Goal: Task Accomplishment & Management: Manage account settings

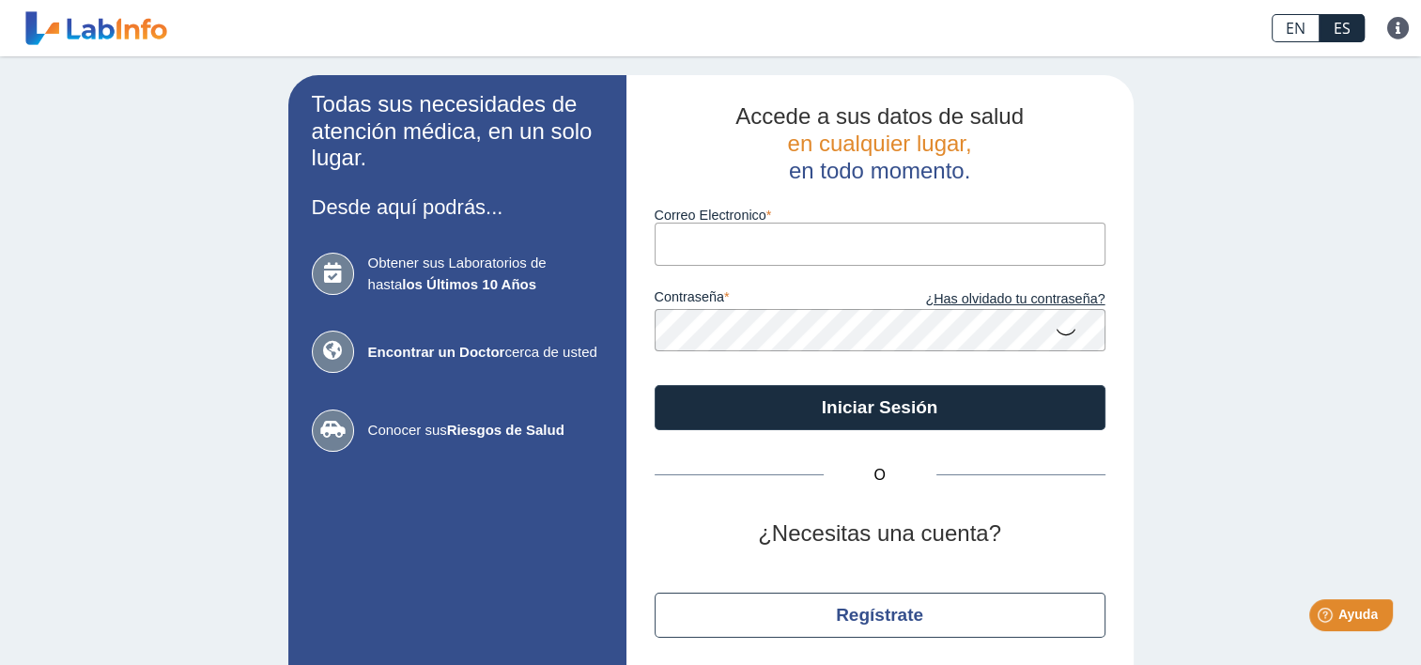
click at [806, 240] on input "Correo Electronico" at bounding box center [879, 244] width 451 height 42
type input "[EMAIL_ADDRESS][DOMAIN_NAME]"
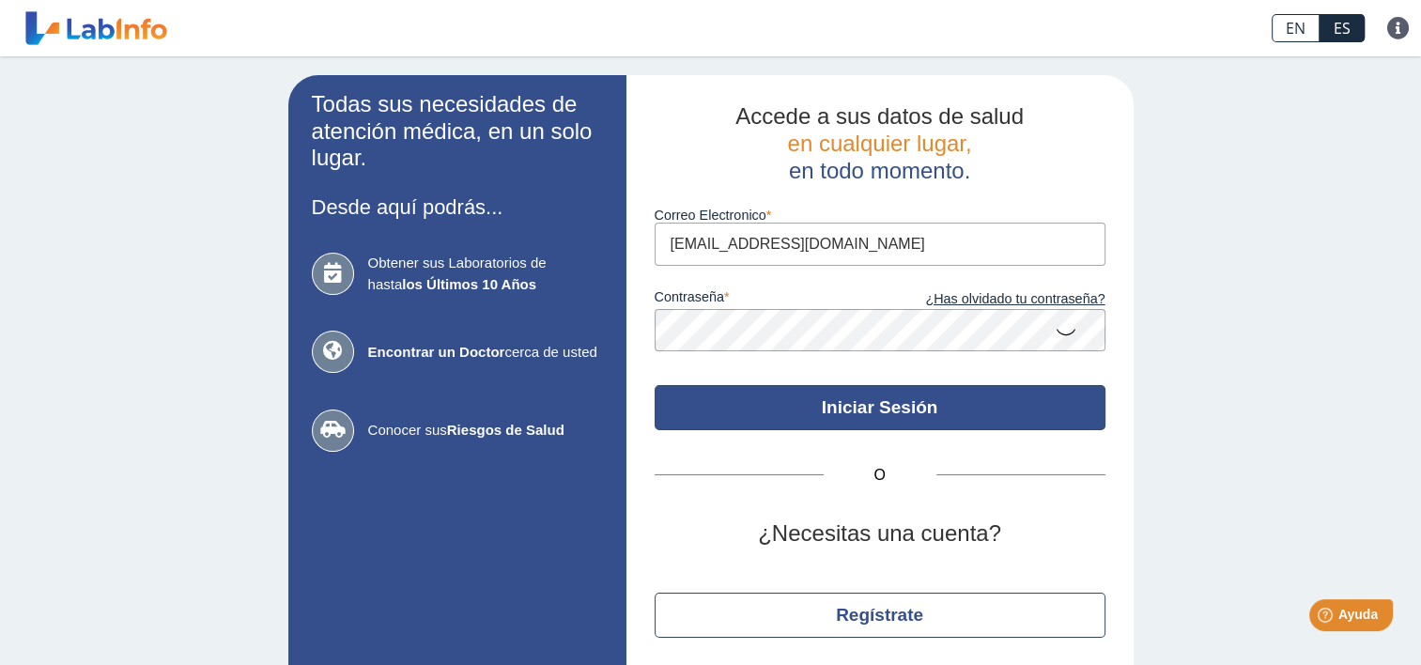
click at [864, 407] on button "Iniciar Sesión" at bounding box center [879, 407] width 451 height 45
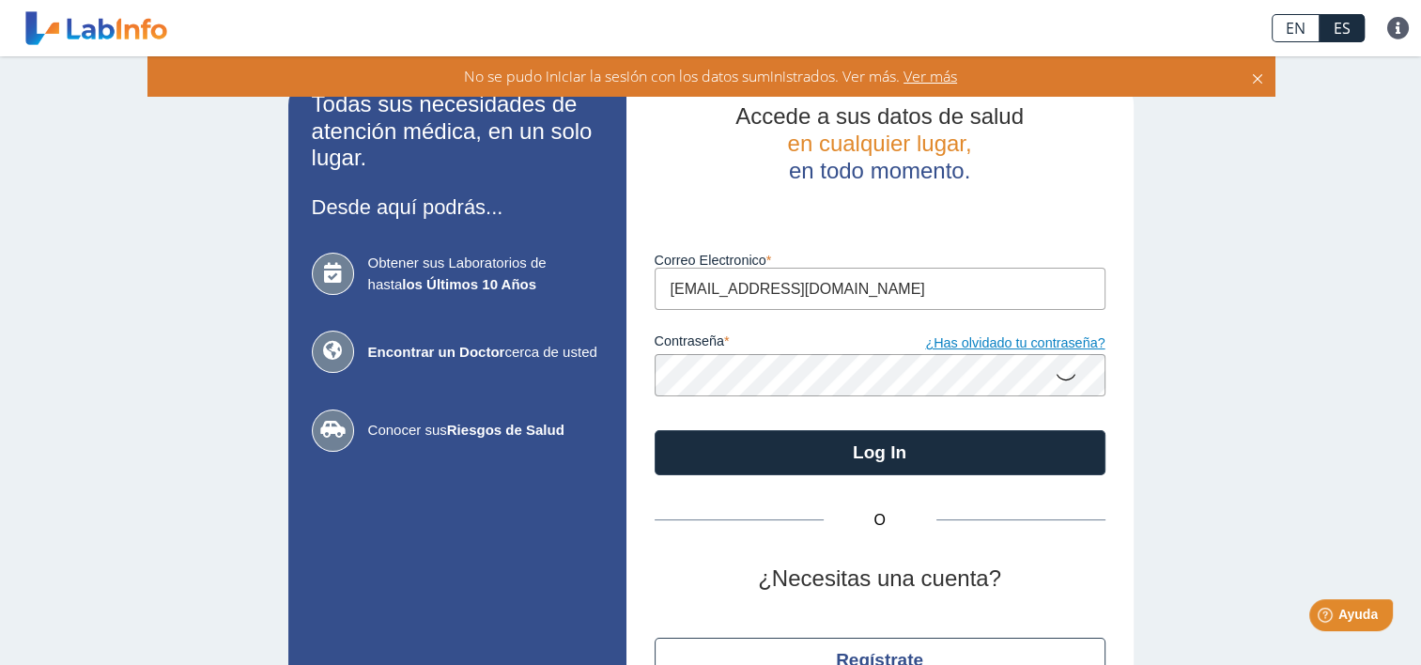
click at [993, 344] on link "¿Has olvidado tu contraseña?" at bounding box center [992, 343] width 225 height 21
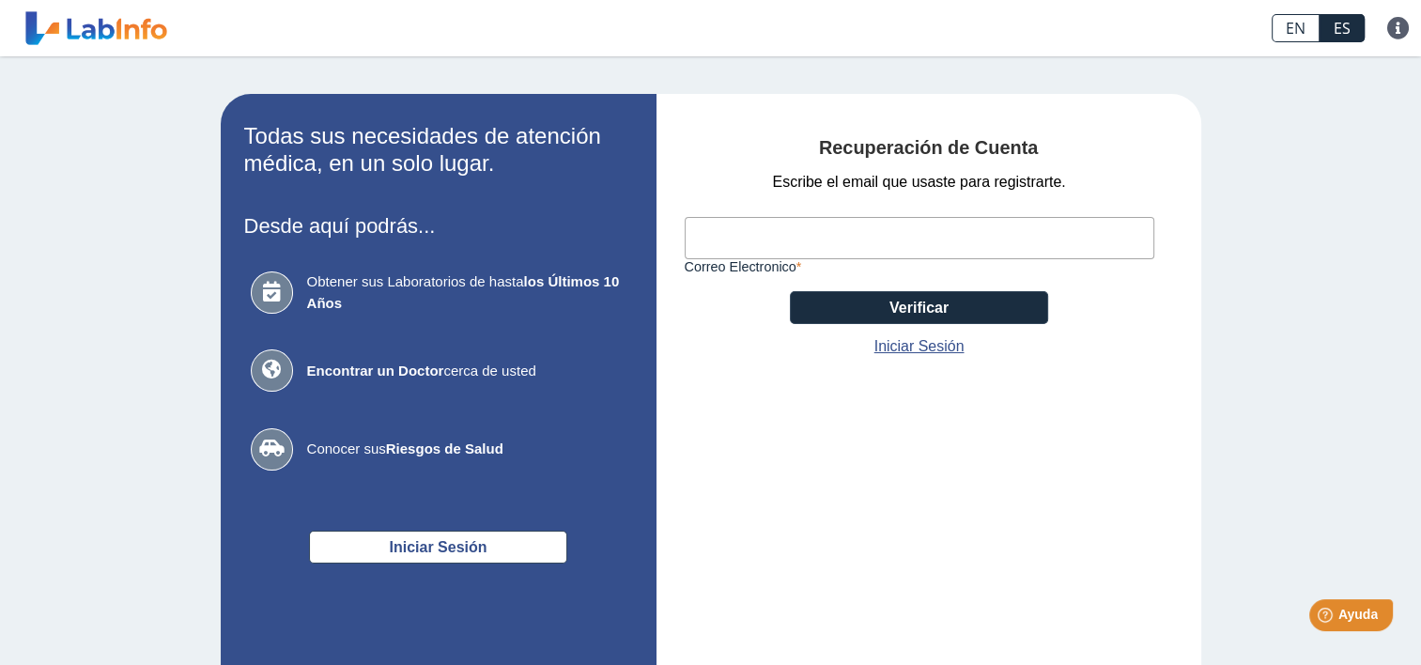
click at [840, 233] on input "Correo Electronico" at bounding box center [918, 238] width 469 height 42
type input "[EMAIL_ADDRESS][DOMAIN_NAME]"
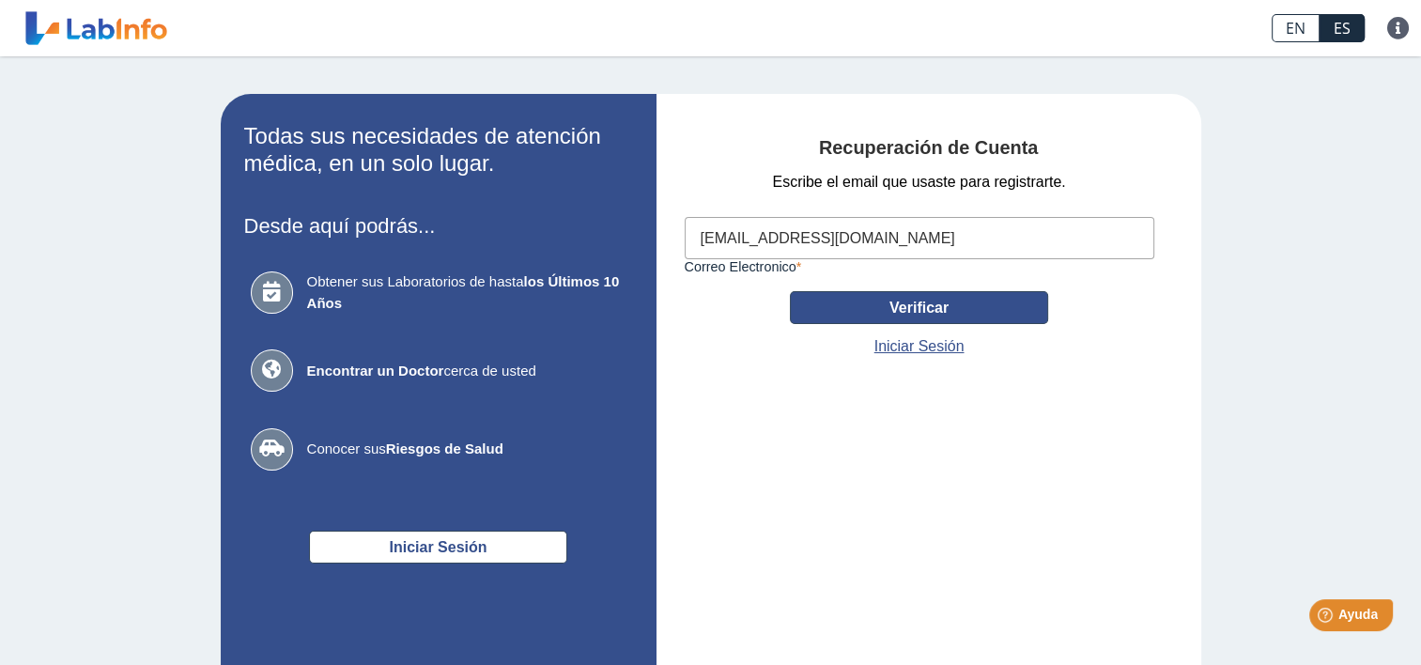
click at [889, 302] on button "Verificar" at bounding box center [919, 307] width 258 height 33
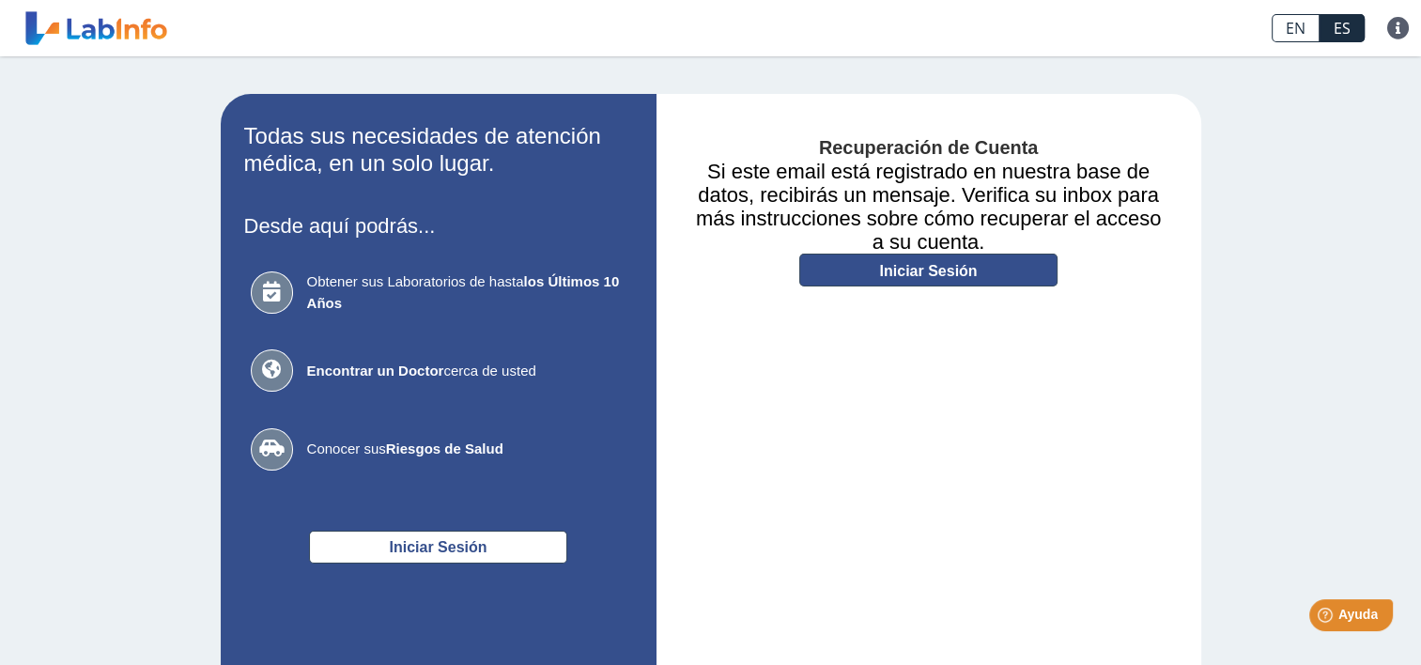
click at [951, 269] on link "Iniciar Sesión" at bounding box center [928, 270] width 258 height 33
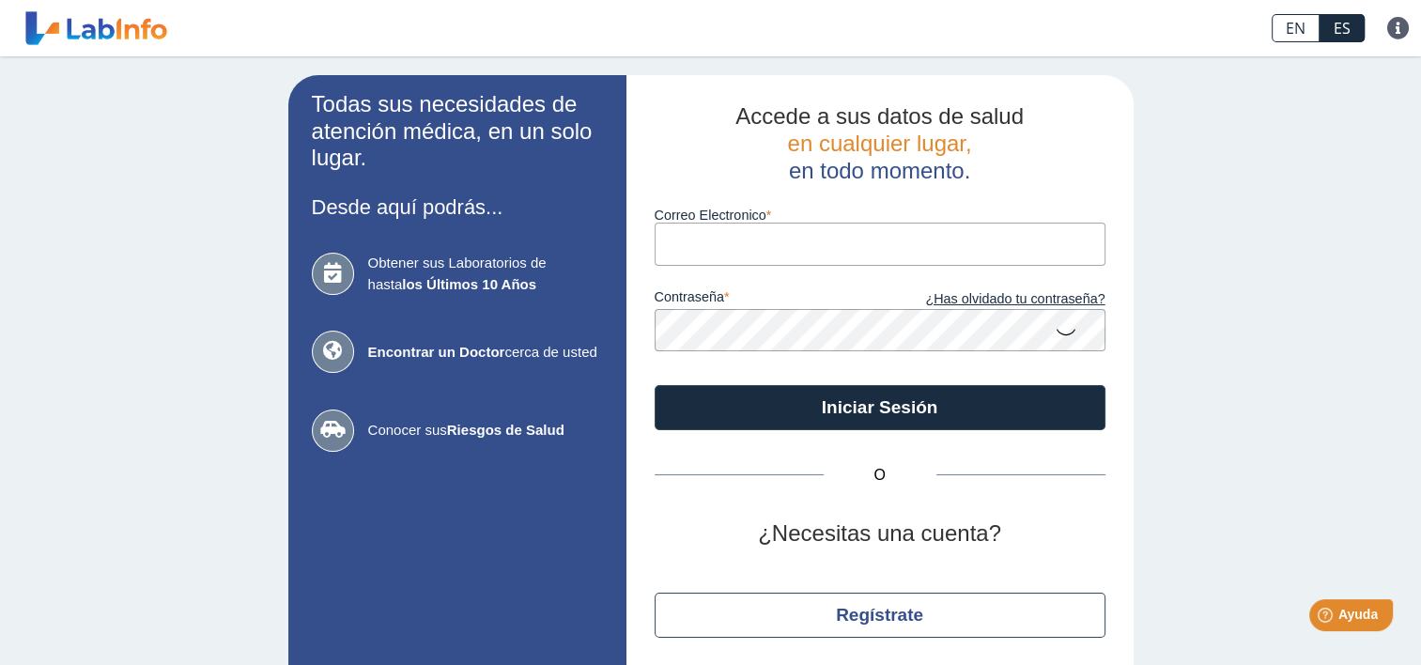
click at [856, 240] on input "Correo Electronico" at bounding box center [879, 244] width 451 height 42
type input "[EMAIL_ADDRESS][DOMAIN_NAME]"
click at [1014, 300] on link "¿Has olvidado tu contraseña?" at bounding box center [992, 299] width 225 height 21
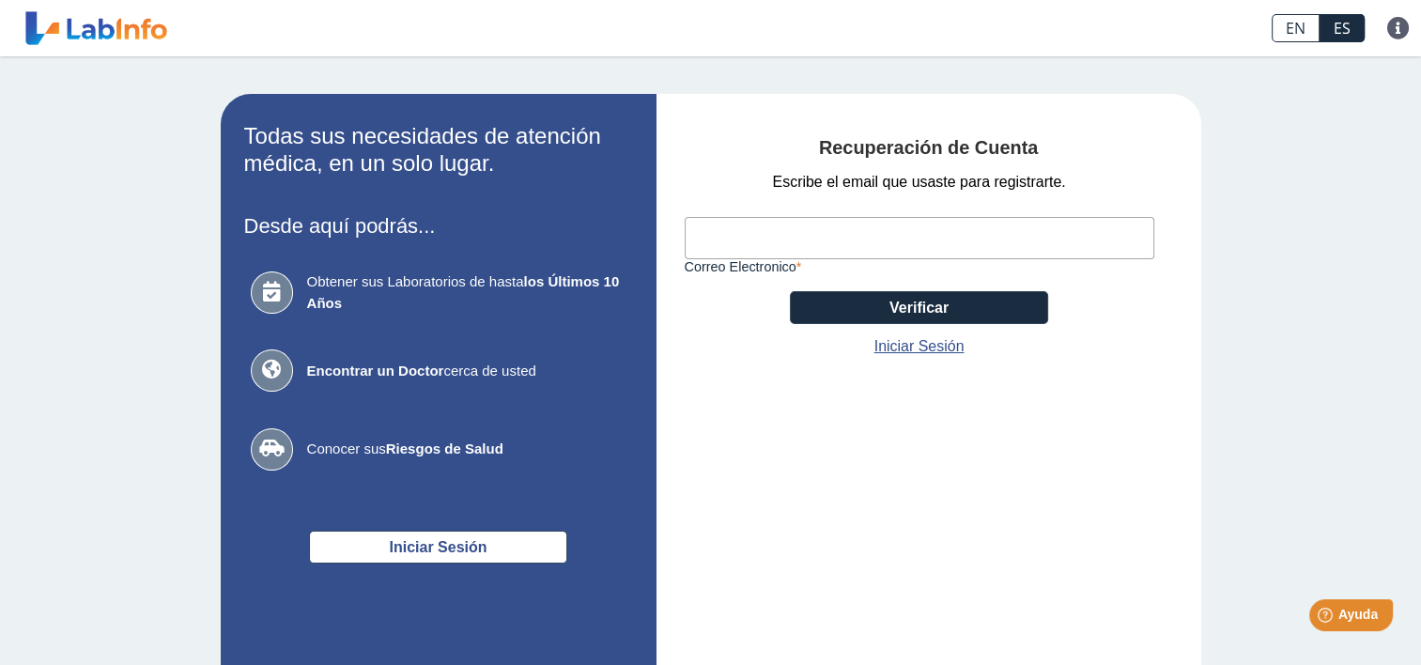
click at [829, 232] on input "Correo Electronico" at bounding box center [918, 238] width 469 height 42
type input "[EMAIL_ADDRESS][DOMAIN_NAME]"
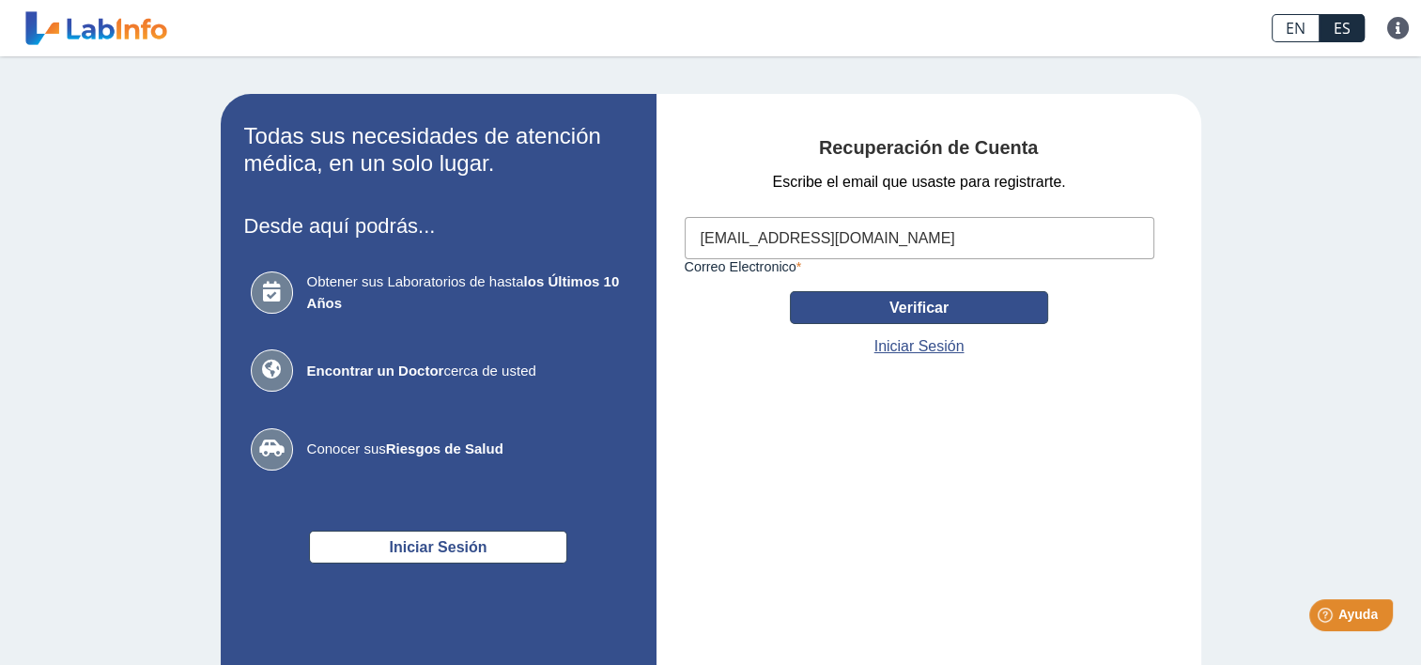
click at [918, 307] on button "Verificar" at bounding box center [919, 307] width 258 height 33
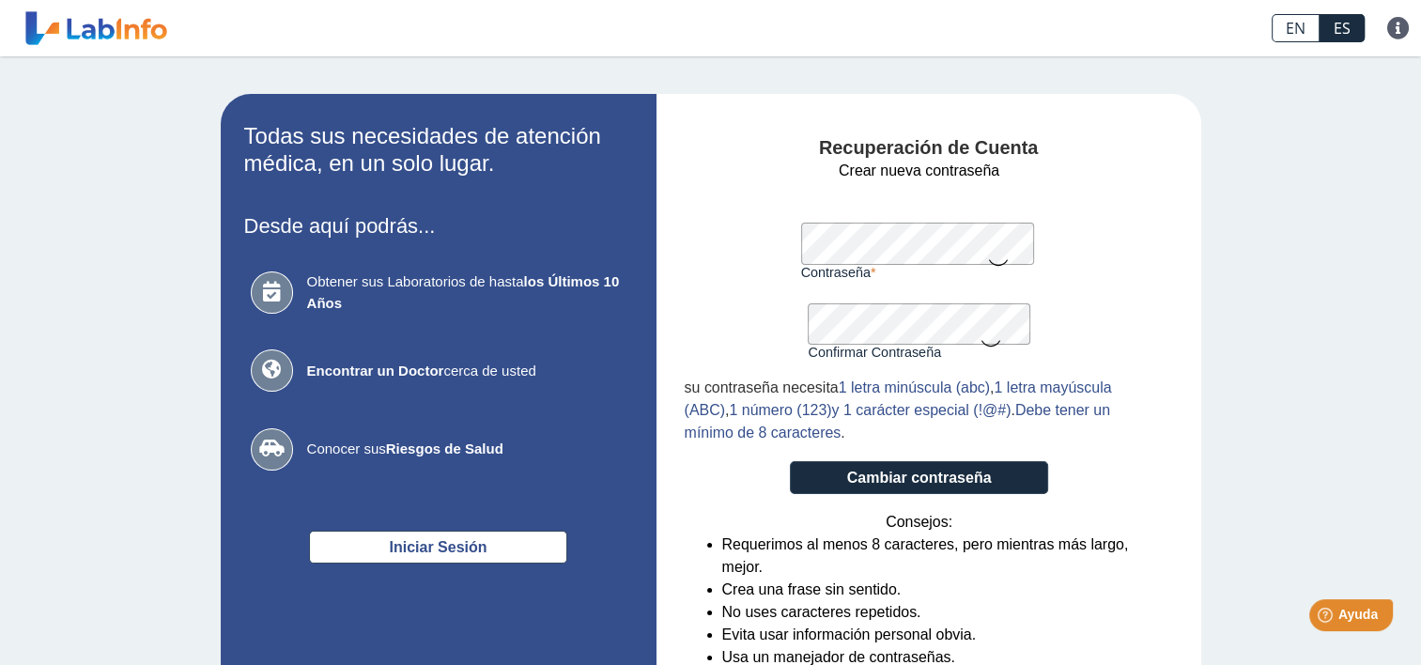
click at [1130, 279] on form "Crear nueva contraseña Contraseña Una contraseña válida es requerida Confirmar …" at bounding box center [918, 431] width 469 height 543
click at [900, 477] on button "Cambiar contraseña" at bounding box center [919, 477] width 258 height 33
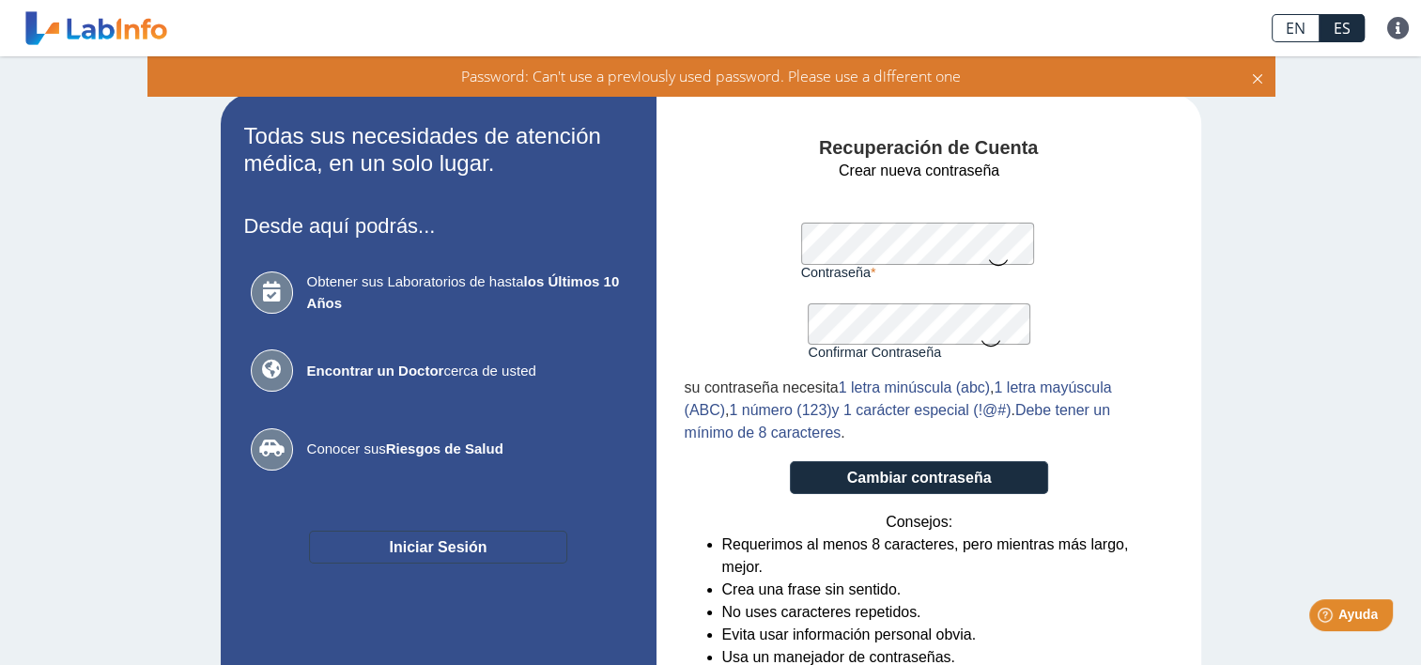
click at [461, 546] on button "Iniciar Sesión" at bounding box center [438, 546] width 258 height 33
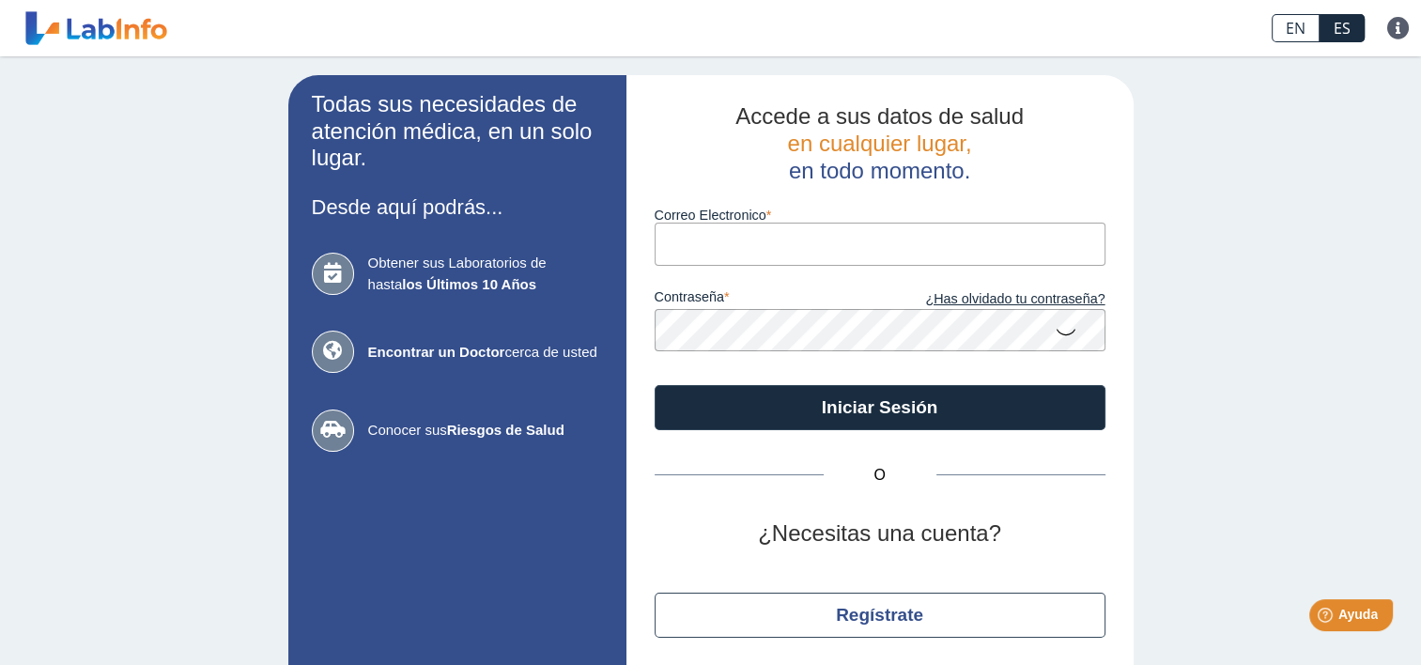
click at [912, 240] on input "Correo Electronico" at bounding box center [879, 244] width 451 height 42
type input "[EMAIL_ADDRESS][DOMAIN_NAME]"
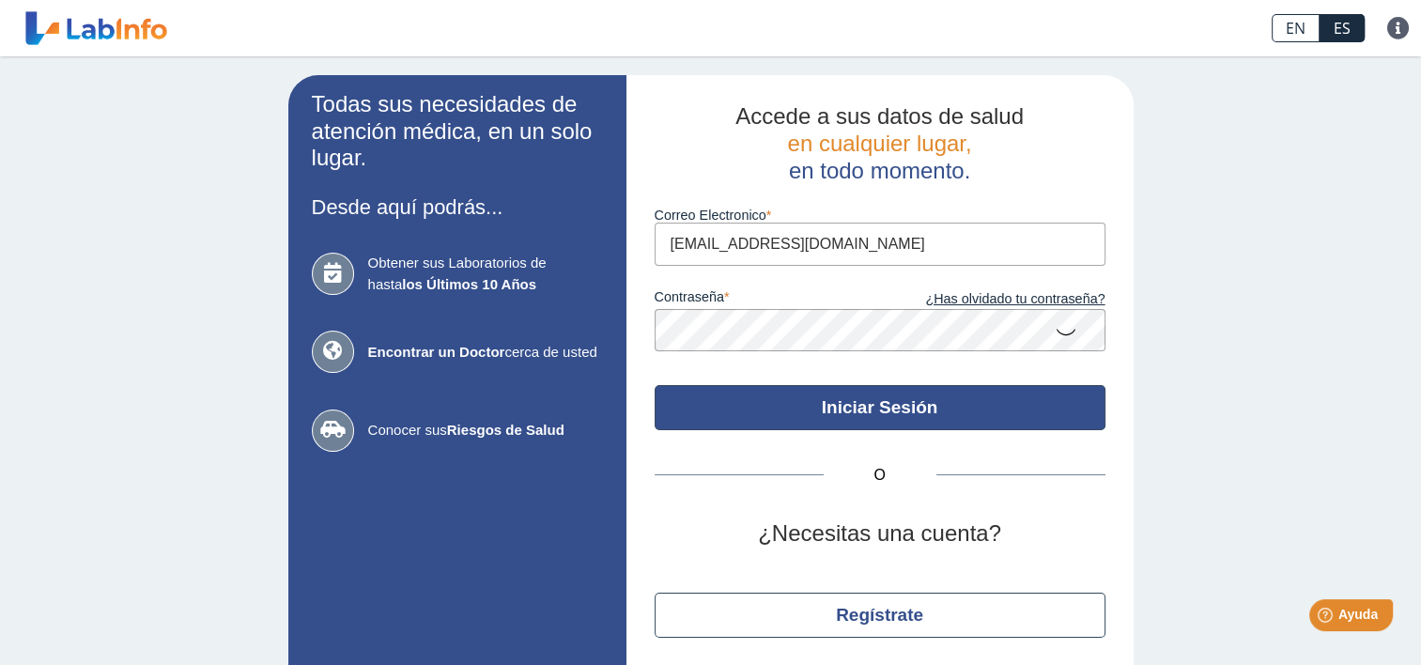
click at [894, 402] on button "Iniciar Sesión" at bounding box center [879, 407] width 451 height 45
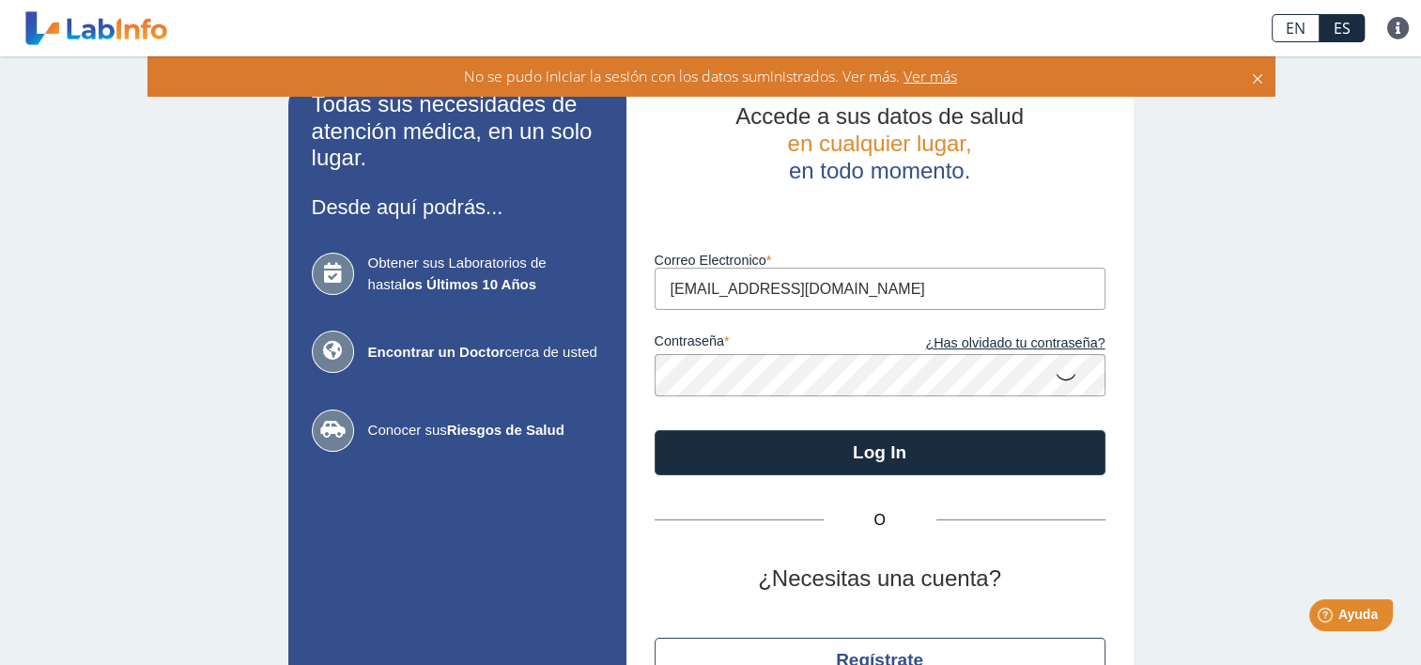
click at [936, 75] on span "Ver más" at bounding box center [927, 76] width 57 height 21
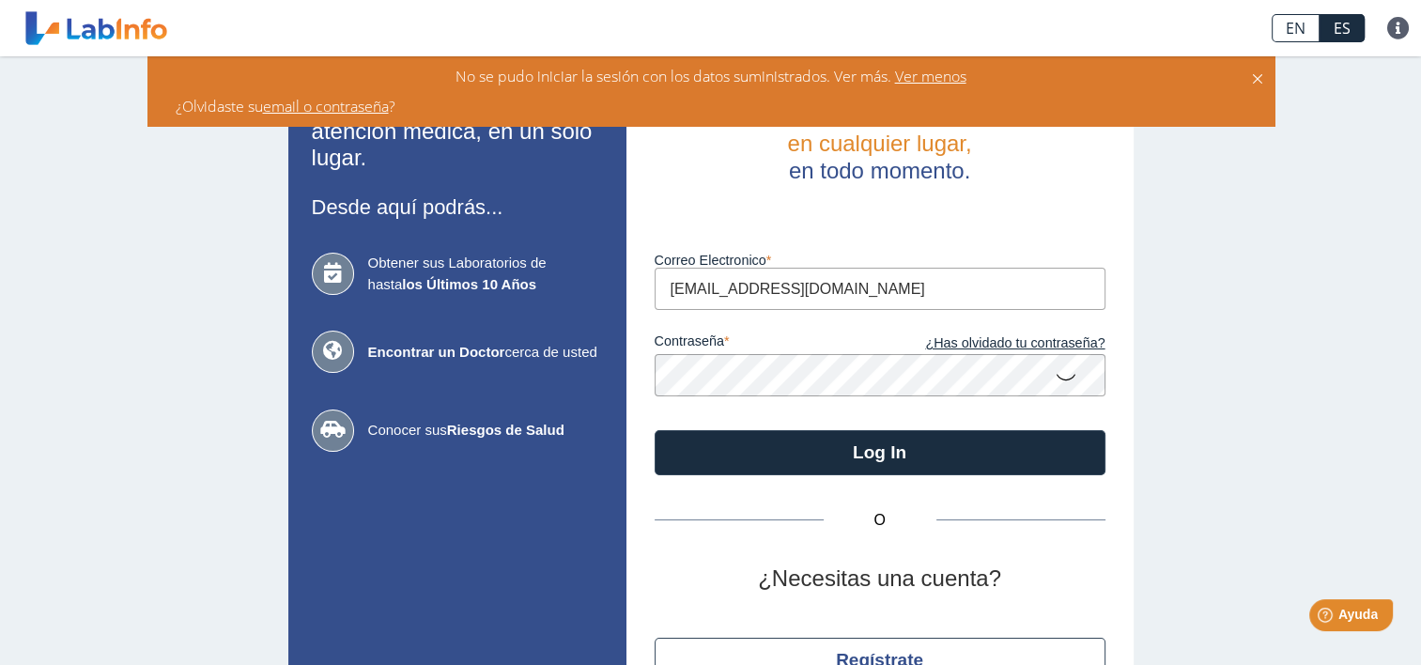
click at [1063, 374] on icon at bounding box center [1065, 376] width 23 height 37
click at [1063, 208] on div "Luego de varios intentos fallidos, su cuenta será bloqueada por 20 minutos." at bounding box center [879, 206] width 451 height 45
click at [1257, 78] on icon at bounding box center [1257, 76] width 15 height 21
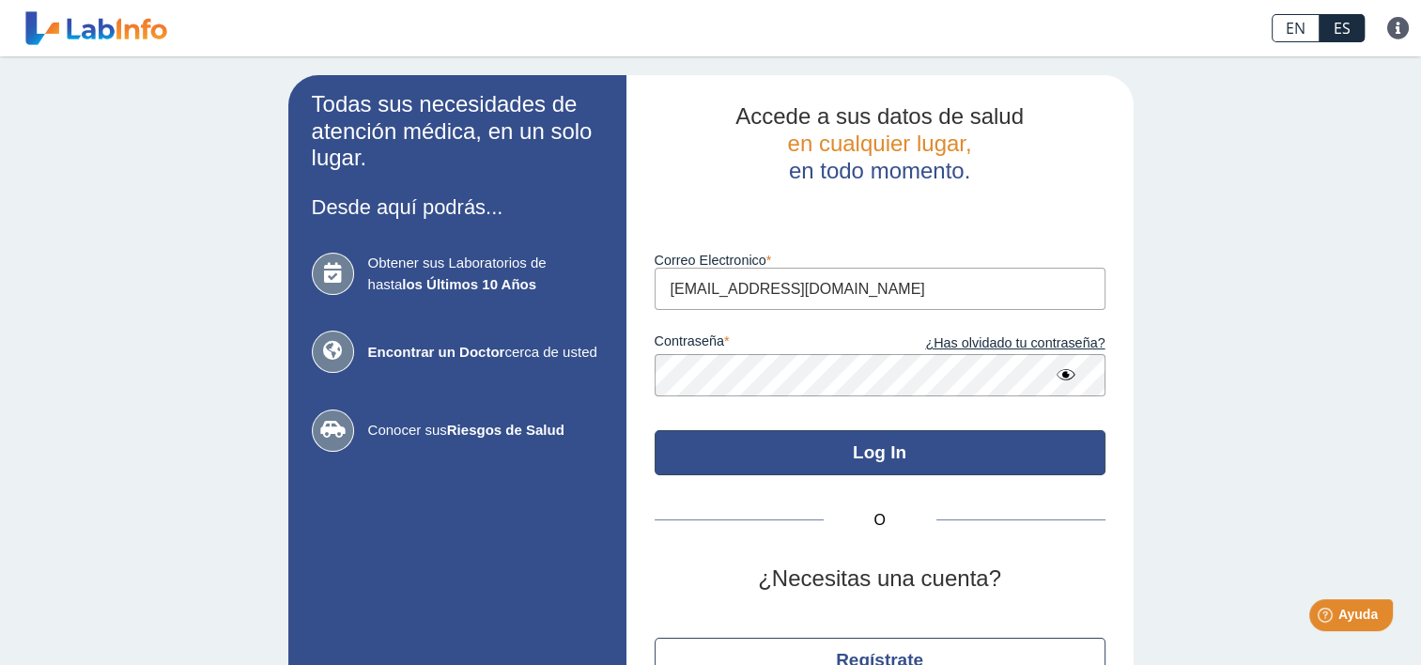
click at [843, 453] on button "Log In" at bounding box center [879, 452] width 451 height 45
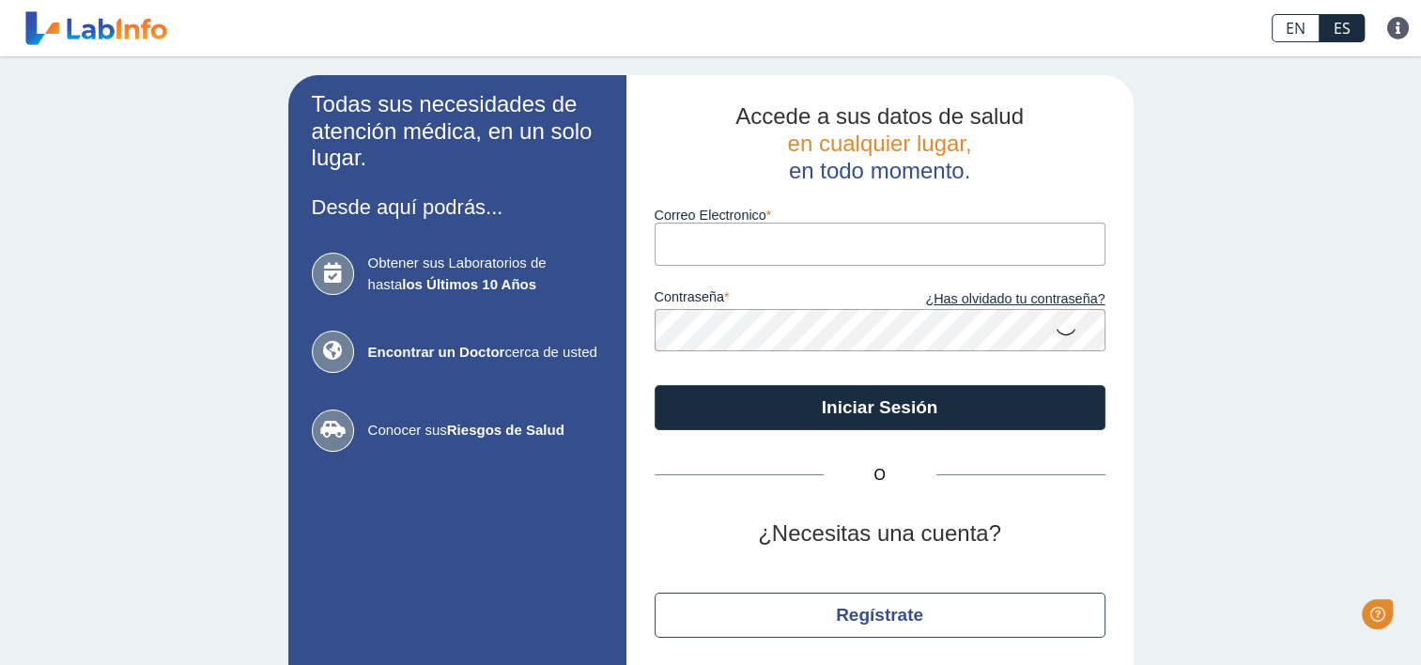
drag, startPoint x: 0, startPoint y: 0, endPoint x: 759, endPoint y: 241, distance: 796.1
click at [759, 241] on input "Correo Electronico" at bounding box center [879, 244] width 451 height 42
type input "[EMAIL_ADDRESS][DOMAIN_NAME]"
click at [984, 297] on link "¿Has olvidado tu contraseña?" at bounding box center [992, 299] width 225 height 21
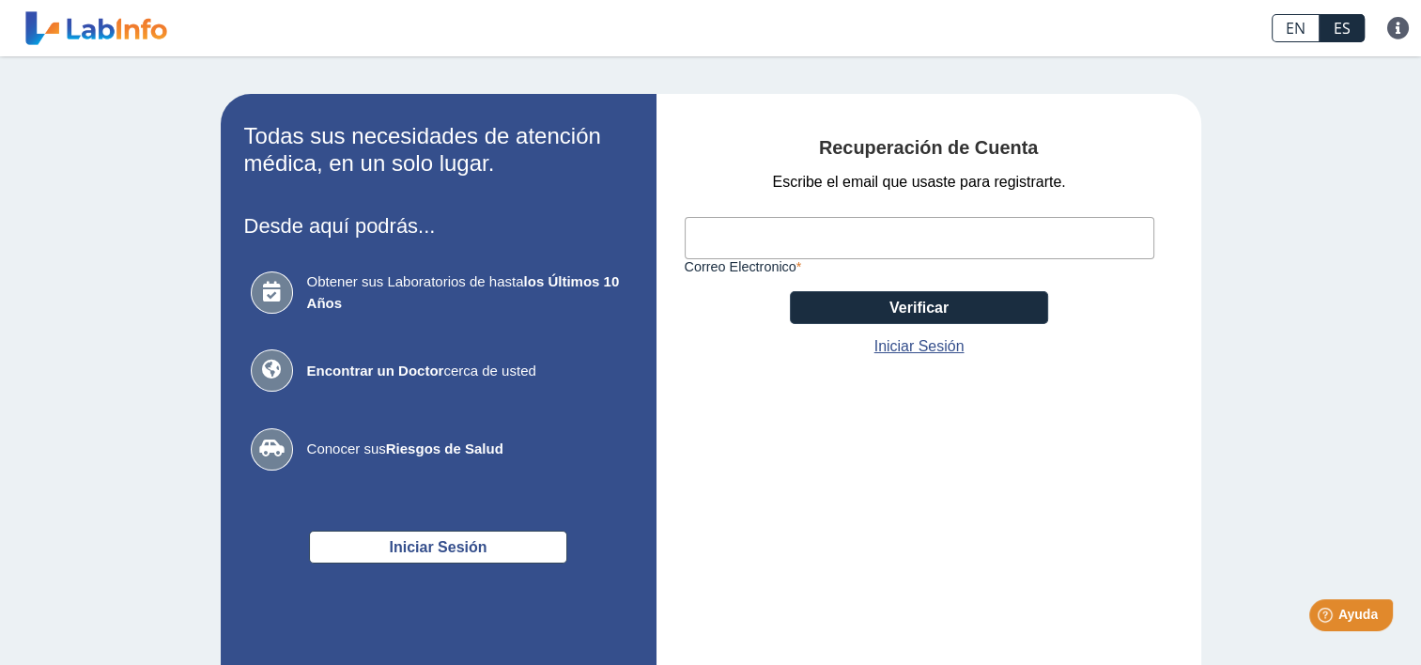
click at [864, 233] on input "Correo Electronico" at bounding box center [918, 238] width 469 height 42
type input "[EMAIL_ADDRESS][DOMAIN_NAME]"
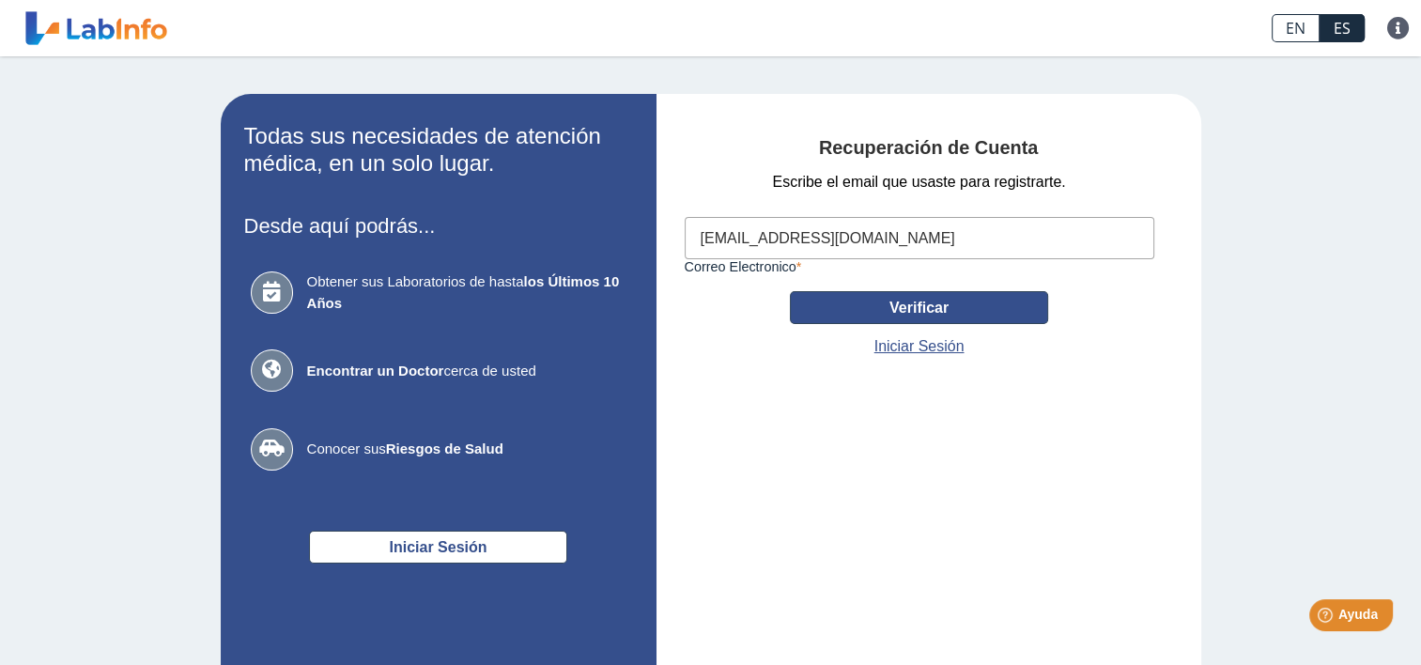
click at [874, 313] on button "Verificar" at bounding box center [919, 307] width 258 height 33
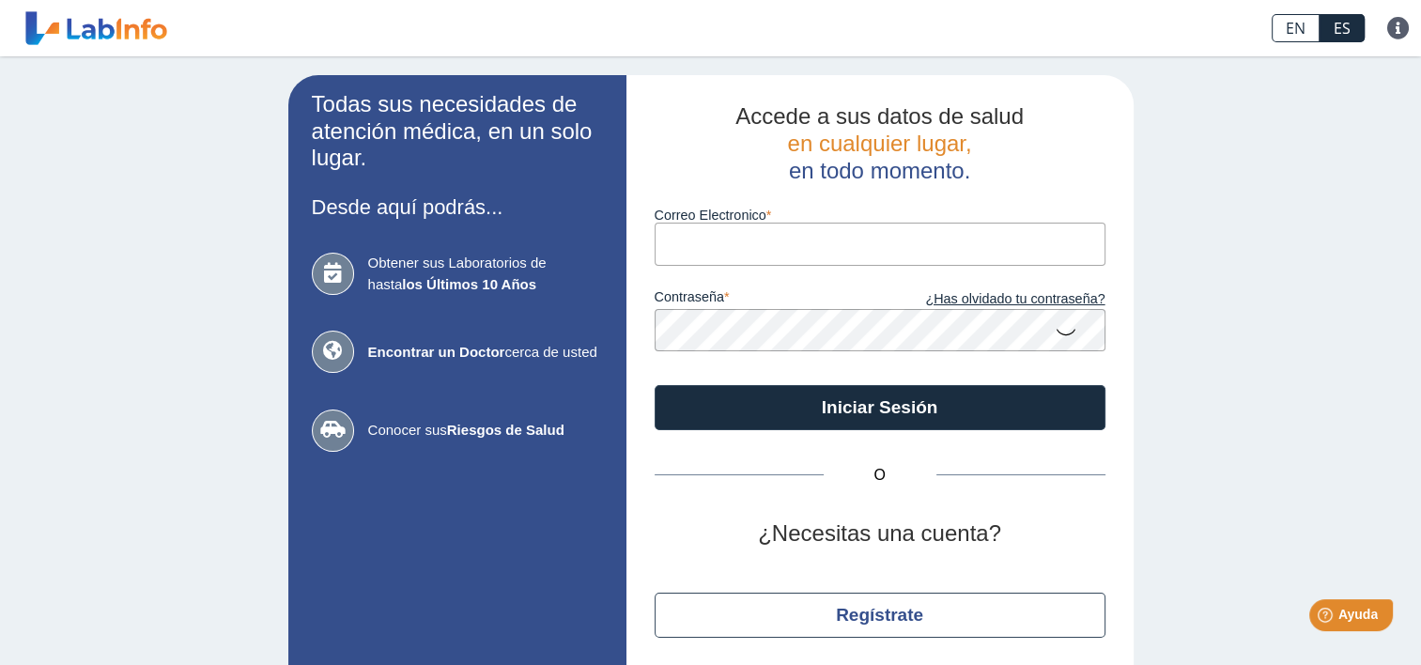
click at [766, 246] on input "Correo Electronico" at bounding box center [879, 244] width 451 height 42
type input "[EMAIL_ADDRESS][DOMAIN_NAME]"
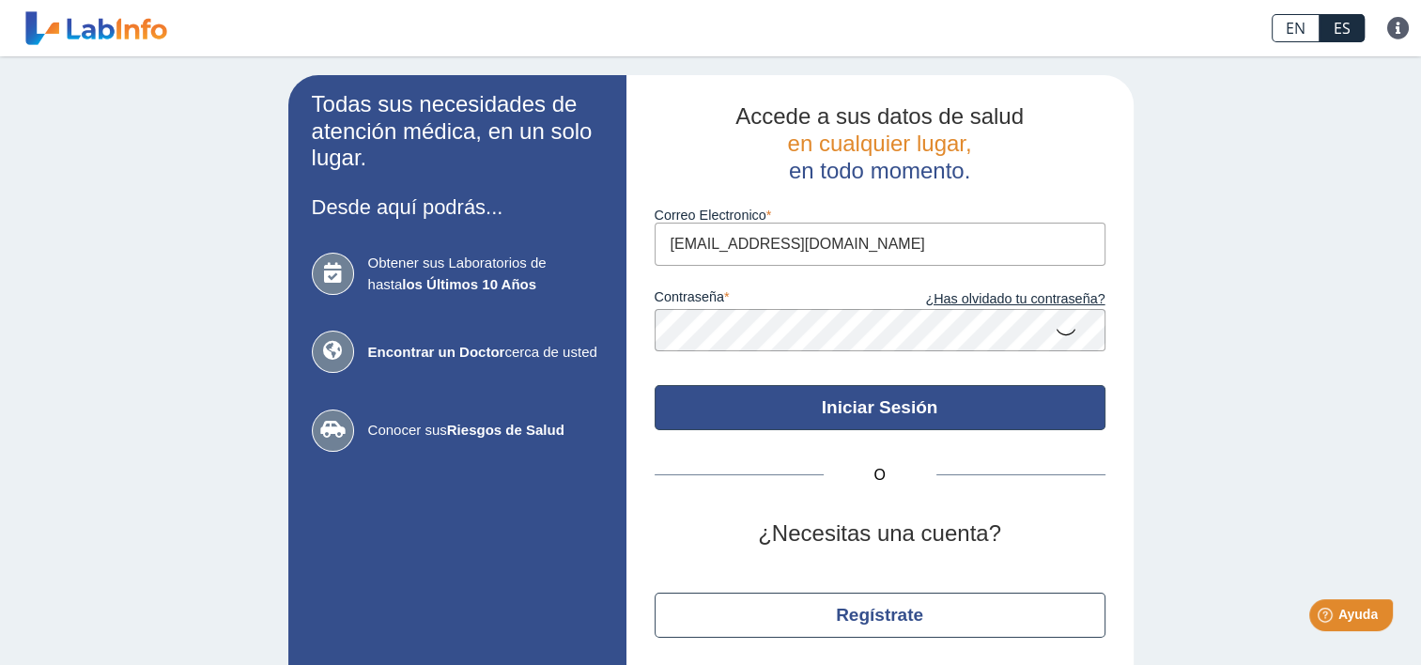
click at [892, 413] on button "Iniciar Sesión" at bounding box center [879, 407] width 451 height 45
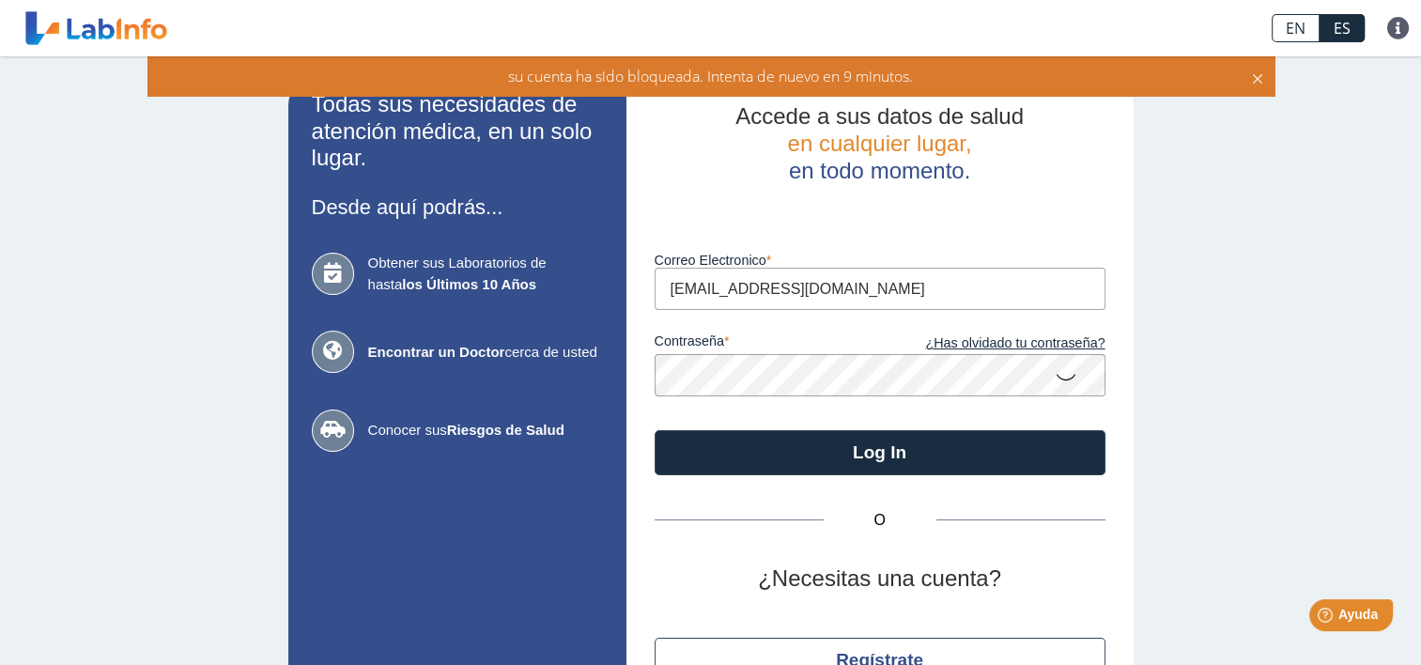
click at [1257, 79] on icon at bounding box center [1257, 76] width 15 height 21
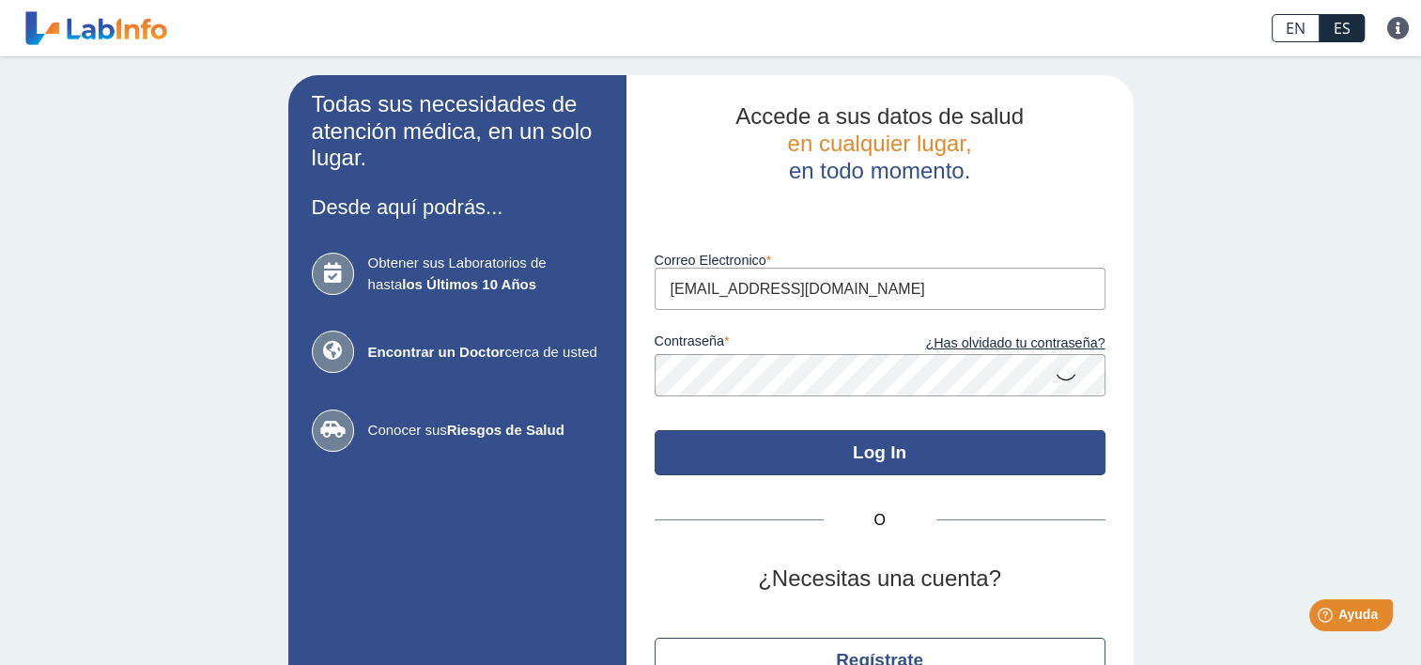
click at [875, 453] on button "Log In" at bounding box center [879, 452] width 451 height 45
